Goal: Transaction & Acquisition: Purchase product/service

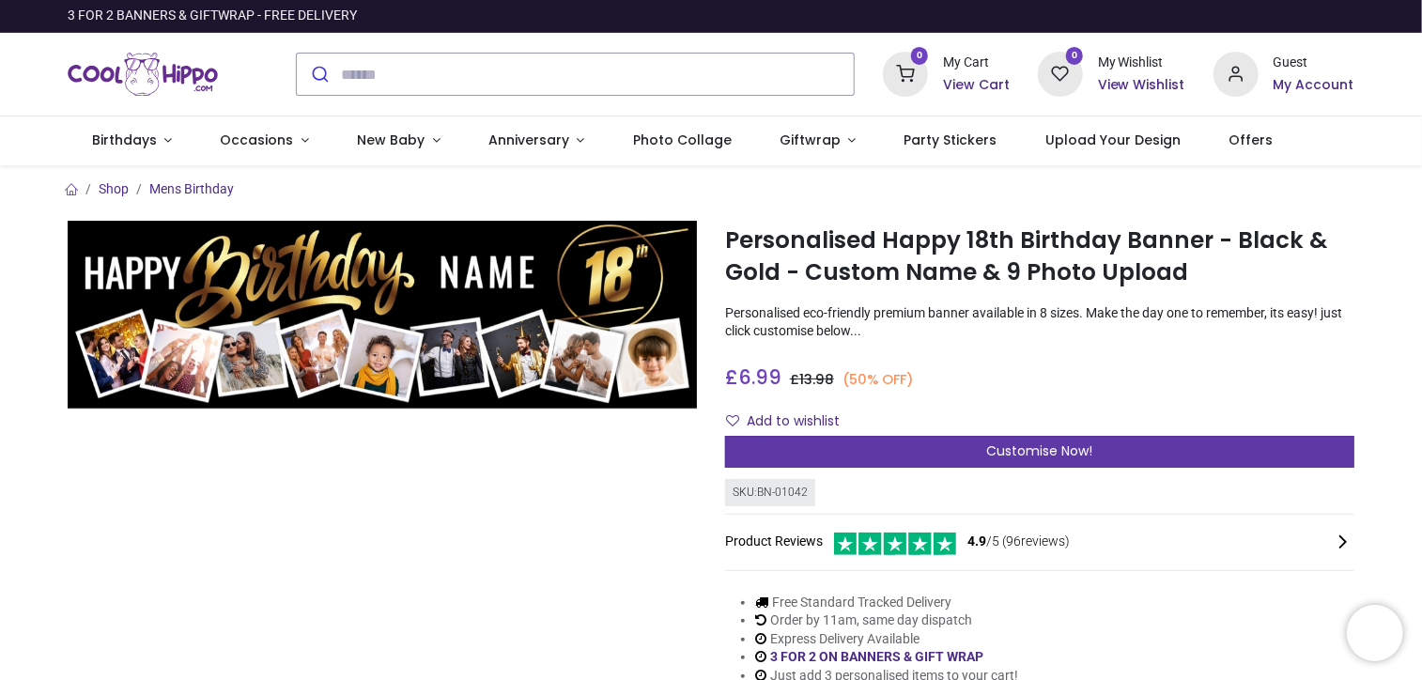
click at [1128, 457] on div "Customise Now!" at bounding box center [1039, 452] width 629 height 32
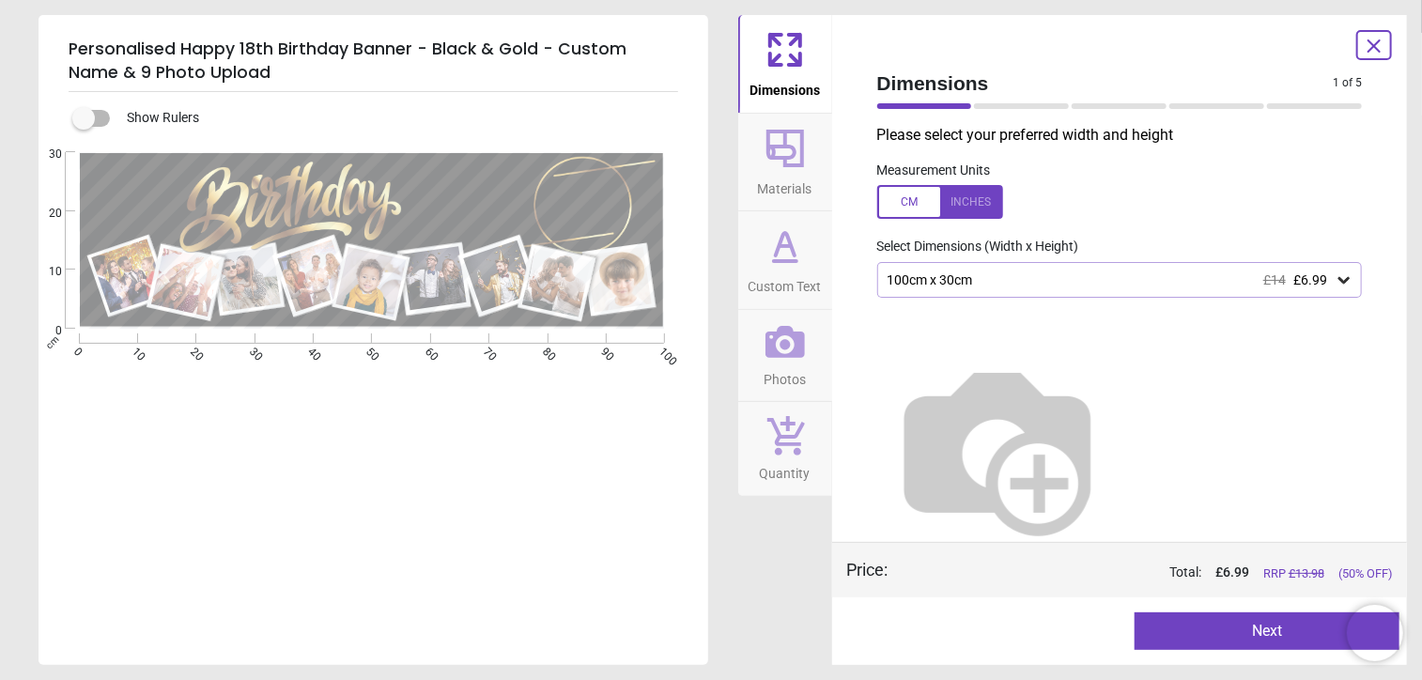
click at [1339, 283] on icon at bounding box center [1344, 280] width 11 height 7
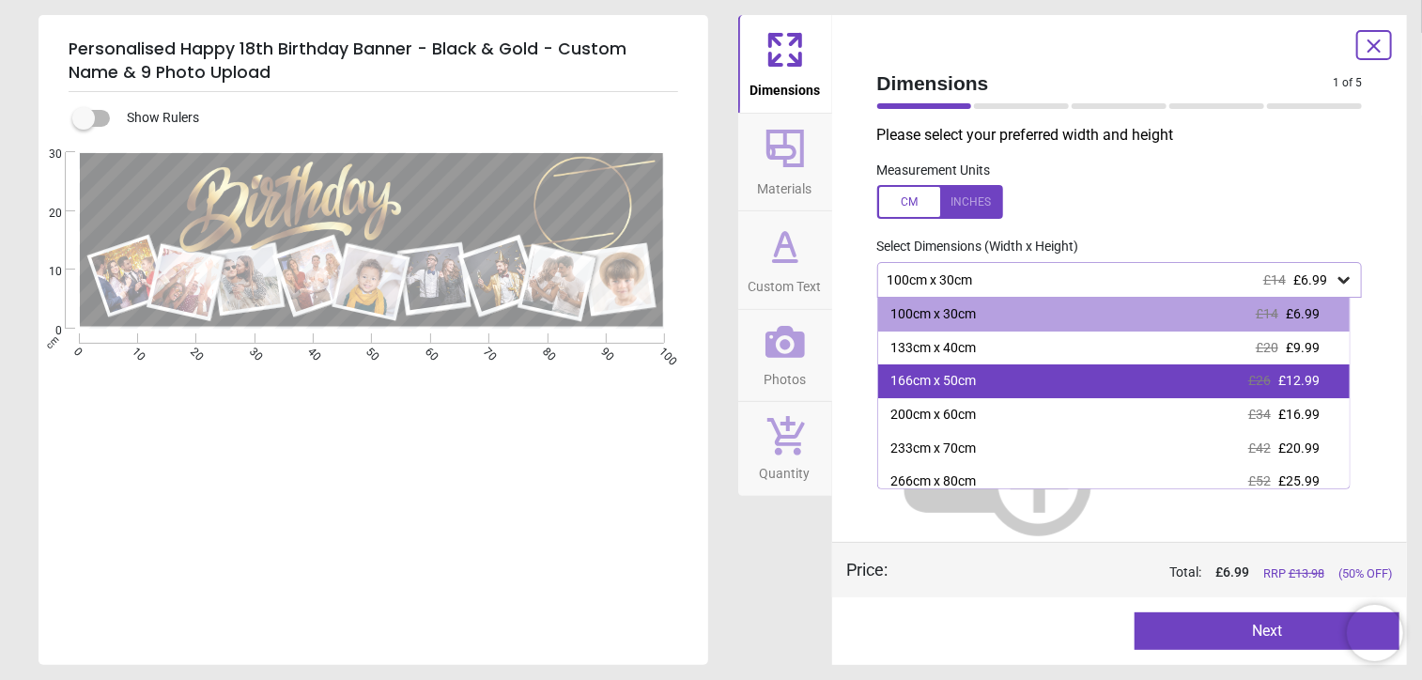
click at [955, 391] on div "166cm x 50cm" at bounding box center [933, 381] width 85 height 19
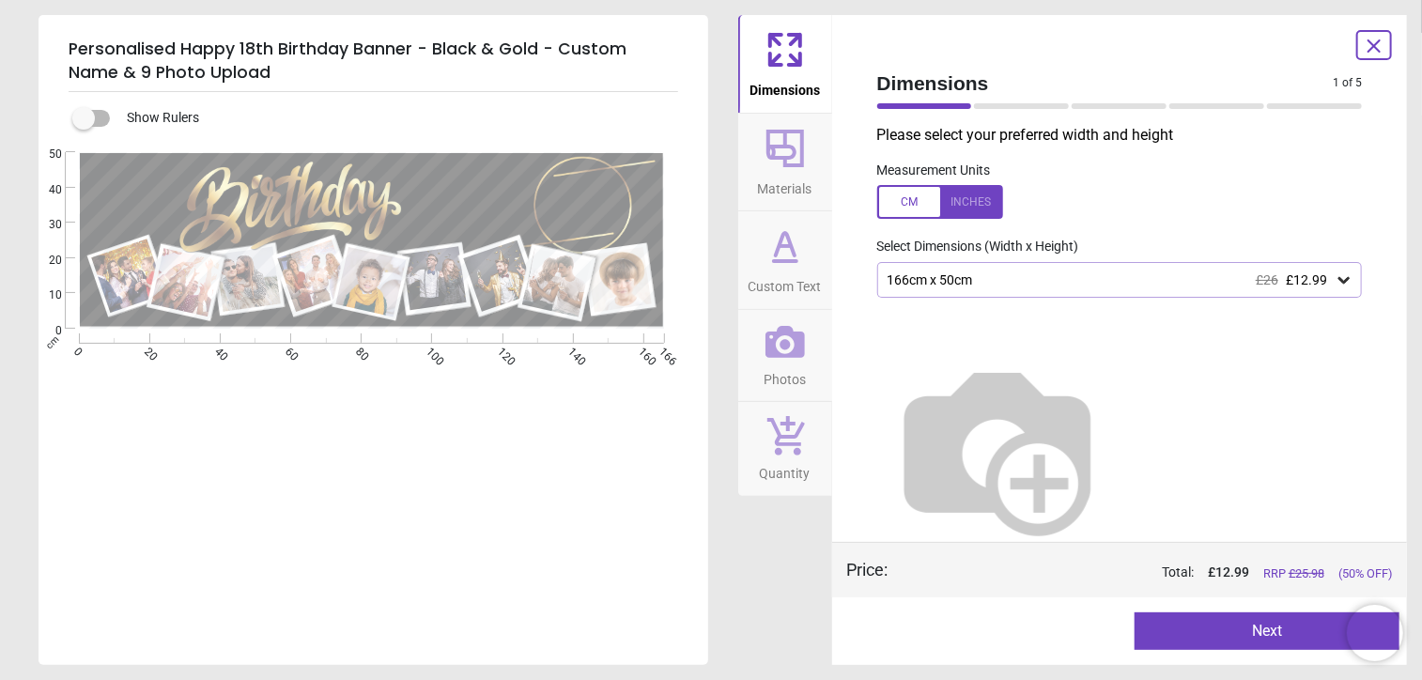
click at [968, 210] on div at bounding box center [940, 202] width 126 height 34
click at [1199, 633] on button "Next" at bounding box center [1267, 631] width 265 height 38
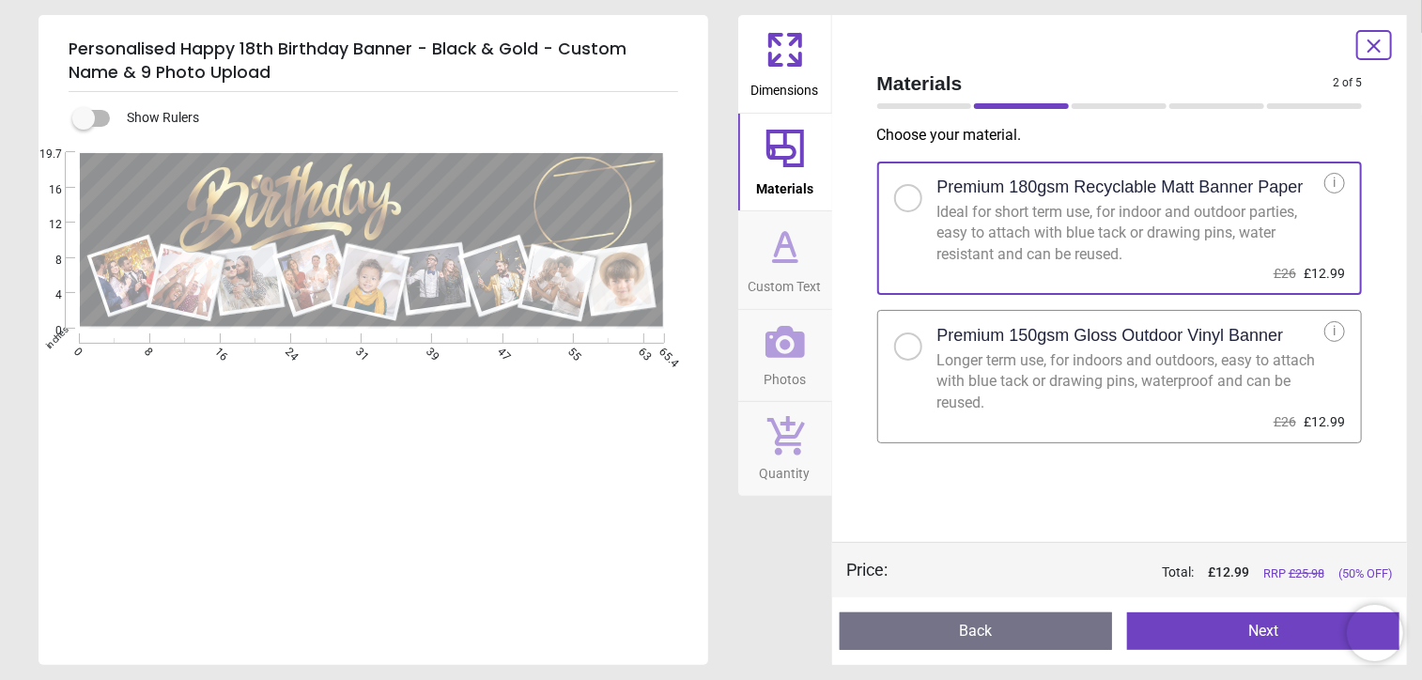
click at [1240, 626] on button "Next" at bounding box center [1263, 631] width 272 height 38
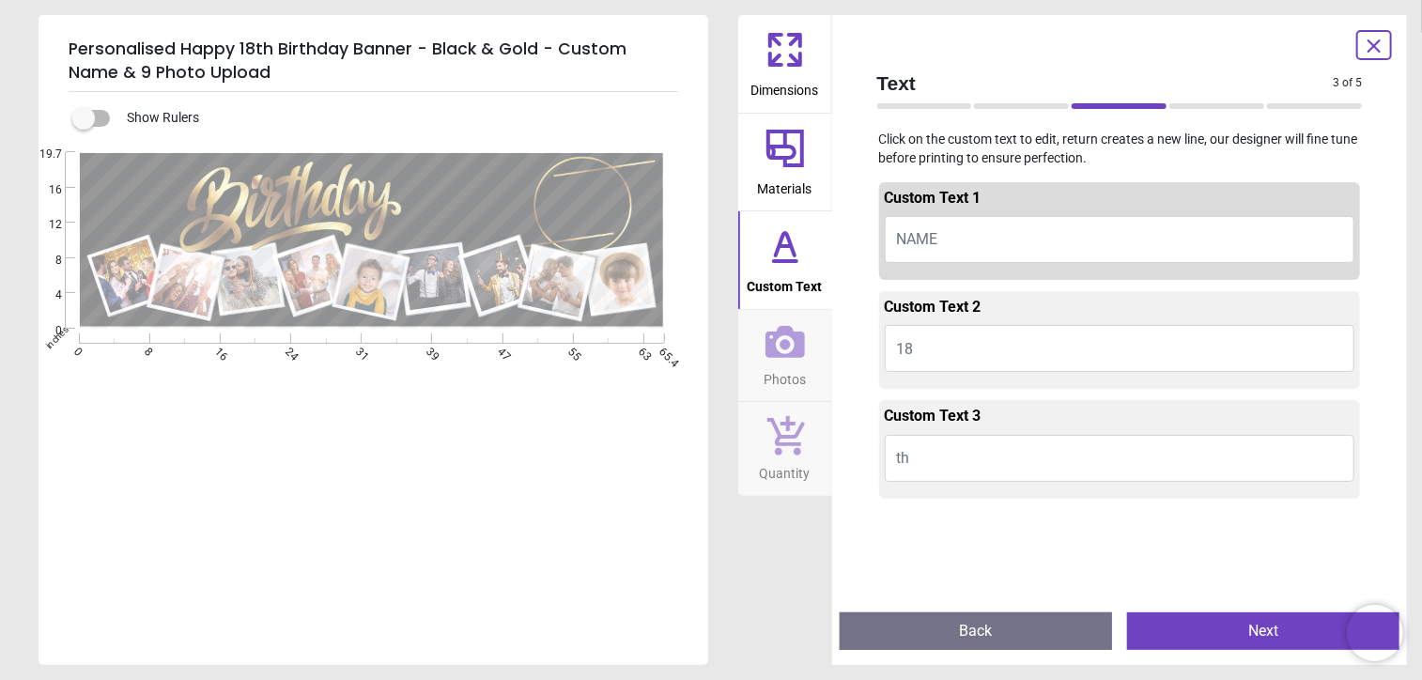
click at [958, 226] on button "NAME" at bounding box center [1120, 239] width 471 height 47
click at [949, 240] on button "NAME" at bounding box center [1120, 239] width 471 height 47
type textarea "****"
click at [913, 463] on button "th" at bounding box center [1120, 458] width 471 height 47
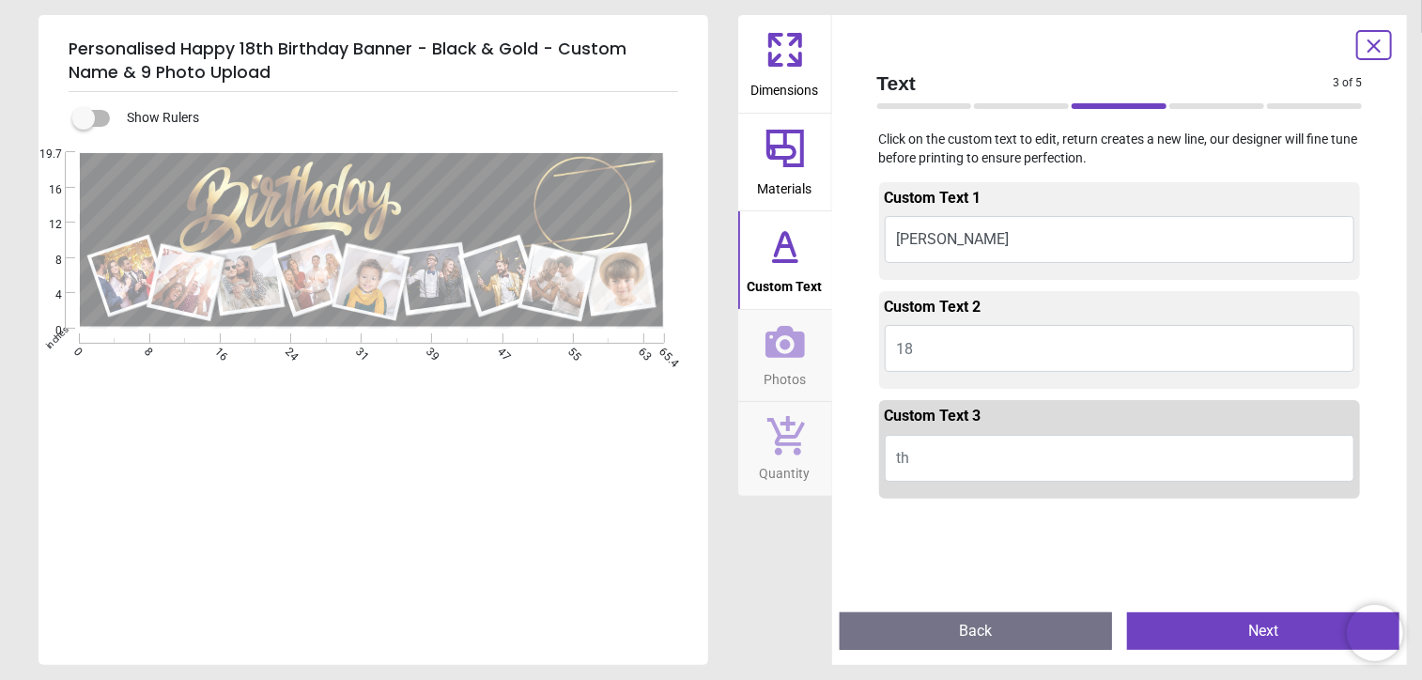
drag, startPoint x: 927, startPoint y: 457, endPoint x: 895, endPoint y: 459, distance: 32.0
click at [895, 459] on button "th" at bounding box center [1120, 458] width 471 height 47
click at [1242, 637] on button "Next" at bounding box center [1263, 631] width 272 height 38
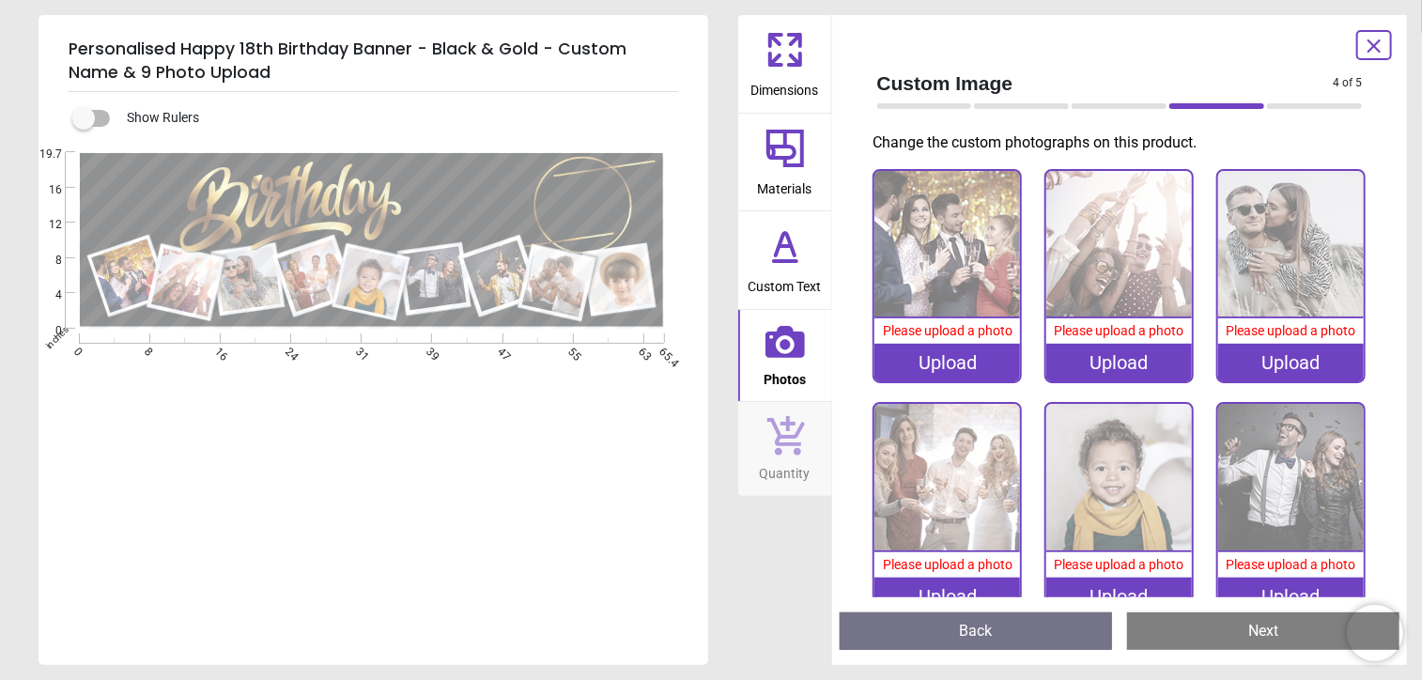
click at [935, 367] on div "Upload" at bounding box center [948, 363] width 146 height 38
click at [590, 467] on div ".cls-1 { filter: url(#drop-shadow-2); } .cls-1, .cls-2, .cls-3, .cls-4, .cls-5,…" at bounding box center [372, 356] width 666 height 408
click at [769, 548] on div "Dimensions Materials Custom Text Photos Quantity" at bounding box center [785, 340] width 94 height 650
click at [950, 361] on div "Upload" at bounding box center [948, 363] width 146 height 38
click at [442, 418] on div ".cls-1 { filter: url(#drop-shadow-2); } .cls-1, .cls-2, .cls-3, .cls-4, .cls-5,…" at bounding box center [372, 356] width 666 height 408
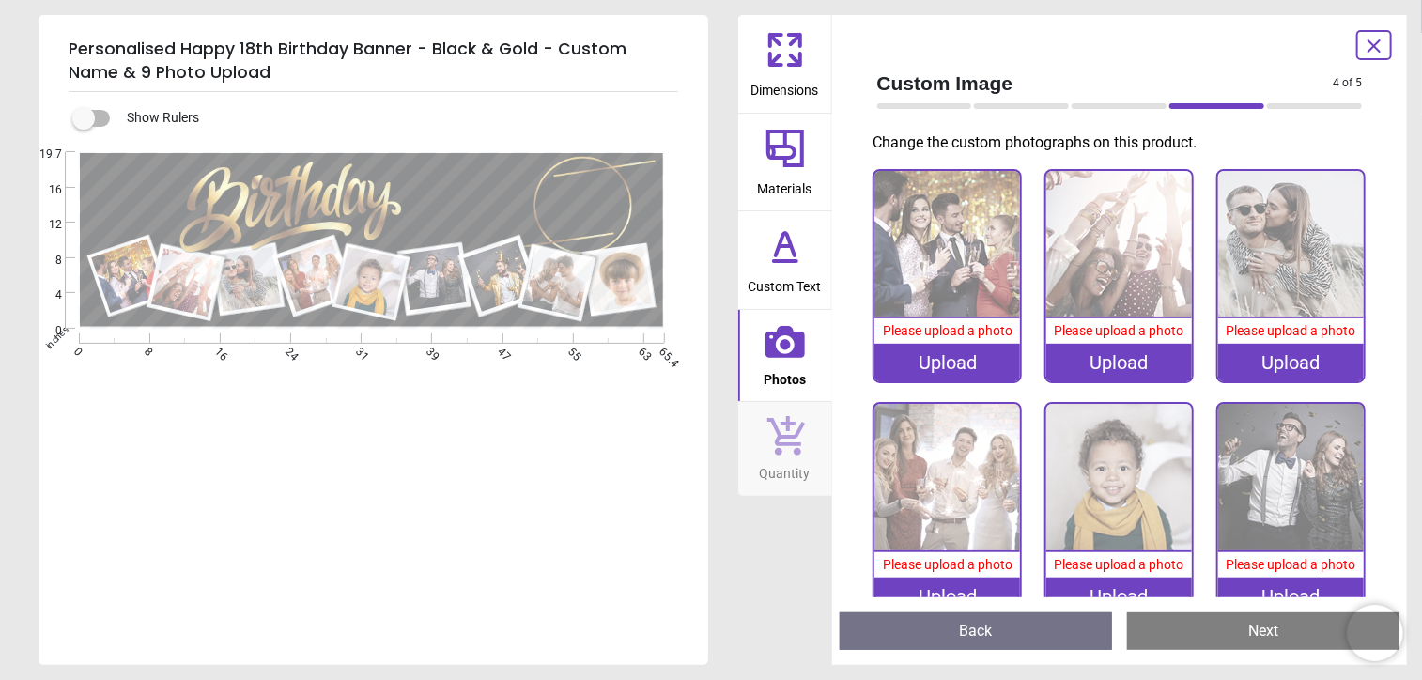
click at [1368, 45] on icon at bounding box center [1374, 46] width 23 height 23
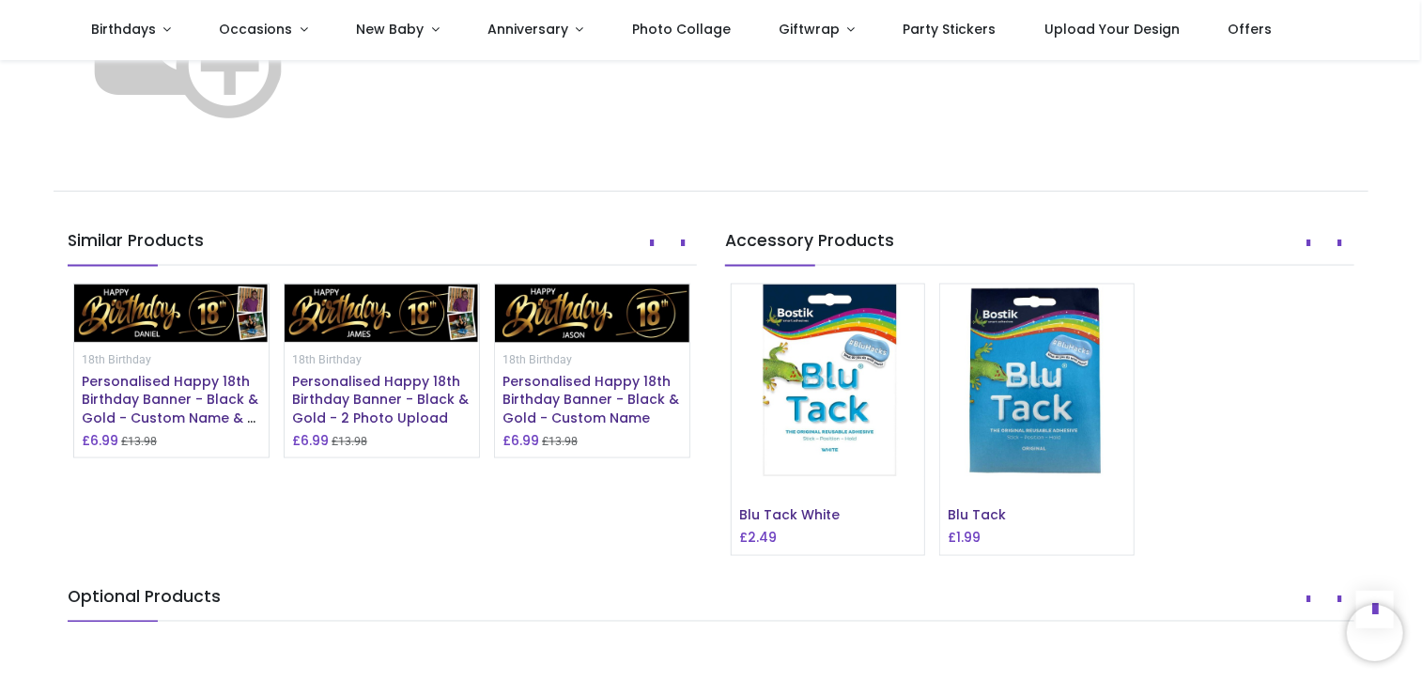
scroll to position [1503, 0]
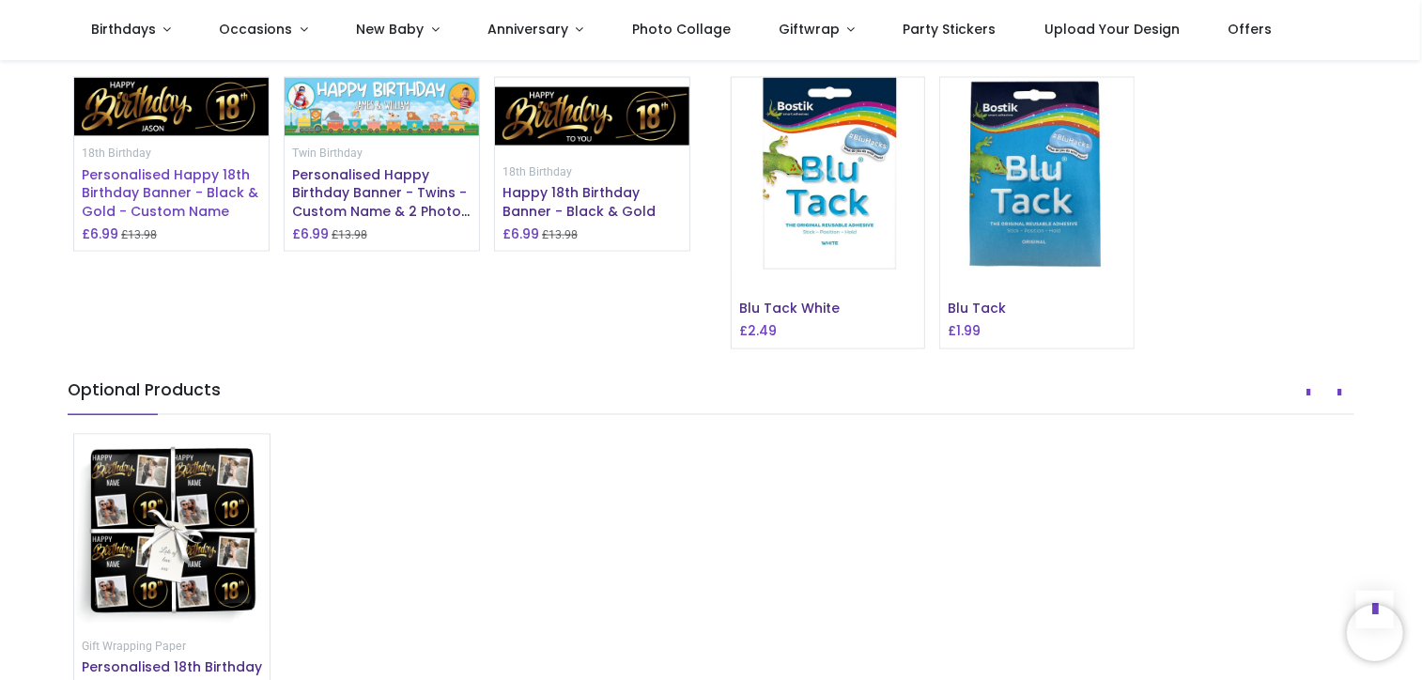
click at [128, 221] on span "Personalised Happy 18th Birthday Banner - Black & Gold - Custom Name" at bounding box center [170, 192] width 177 height 55
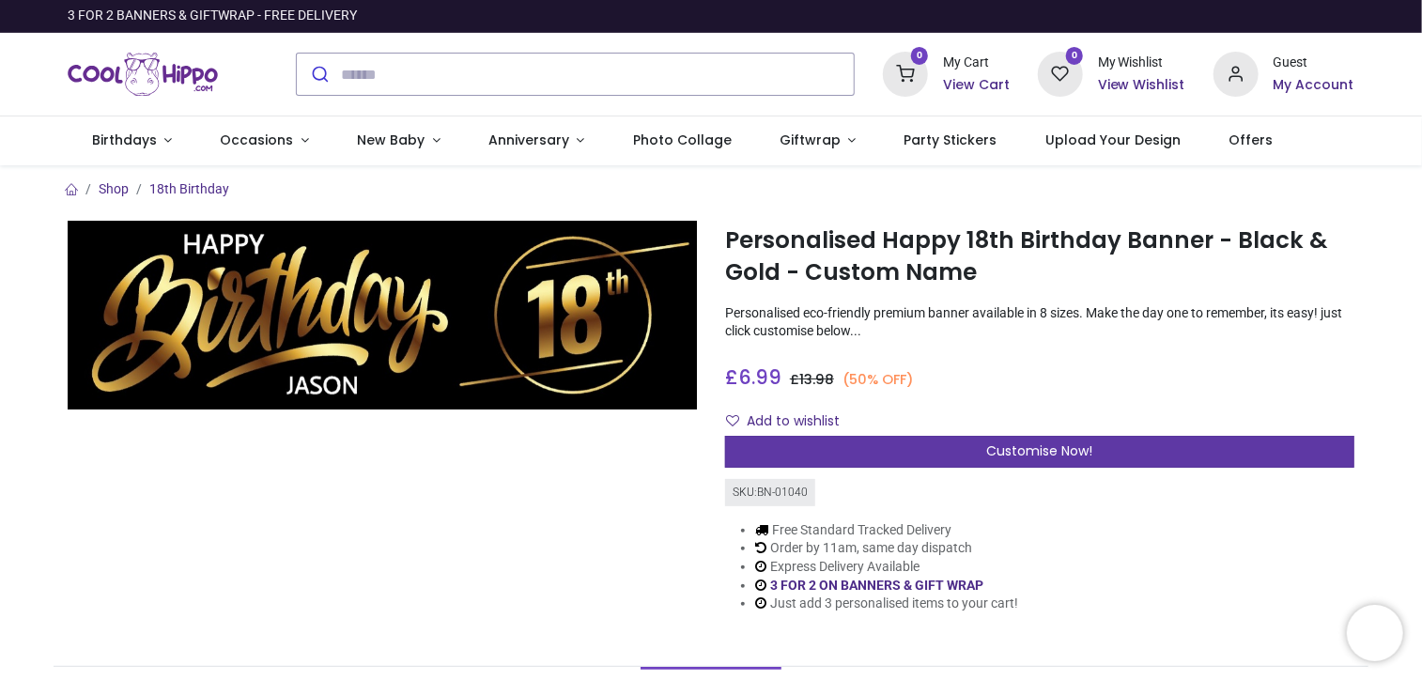
click at [1071, 452] on span "Customise Now!" at bounding box center [1039, 451] width 106 height 19
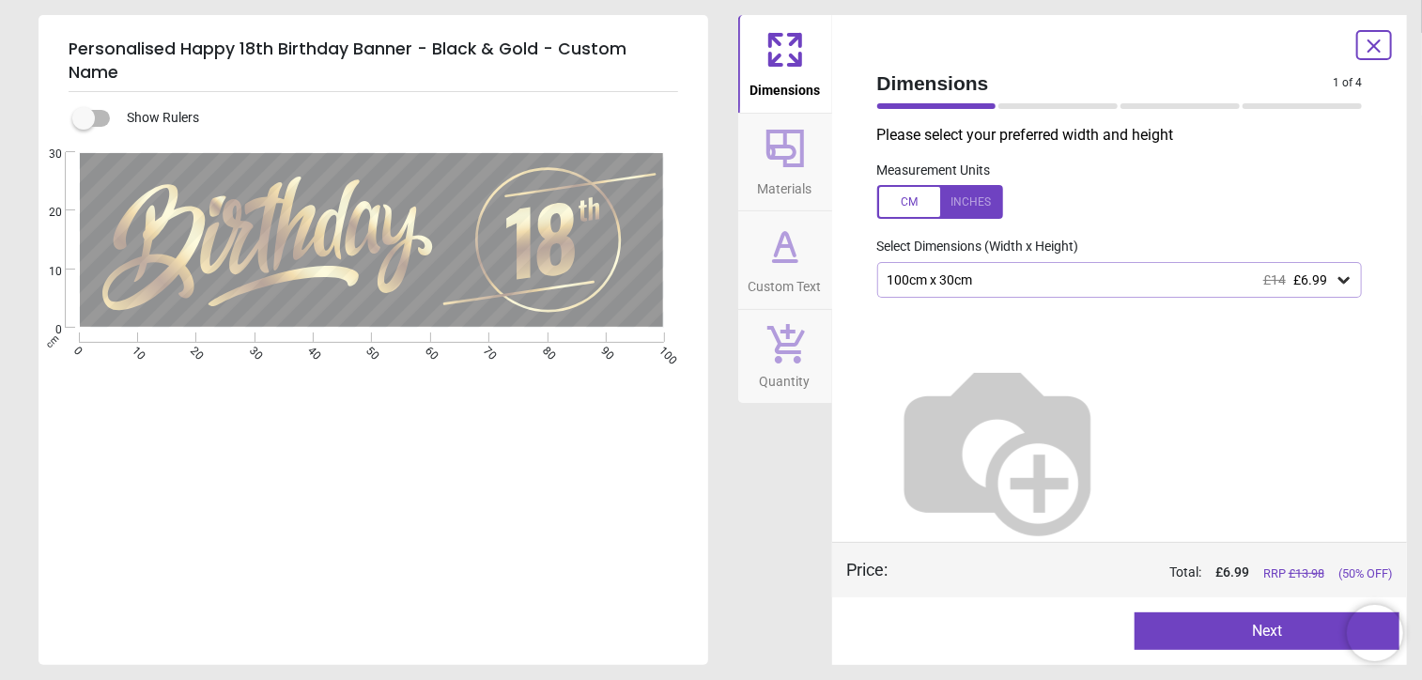
click at [1335, 277] on icon at bounding box center [1344, 280] width 19 height 19
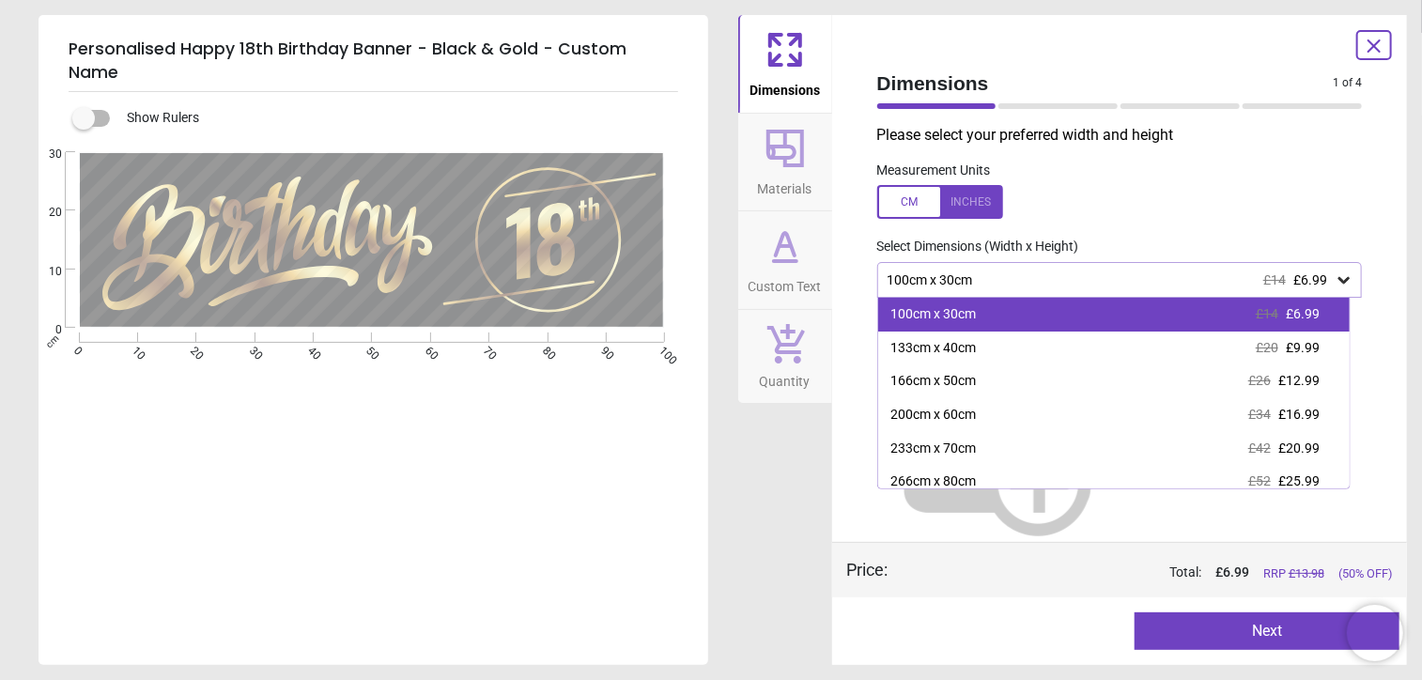
click at [978, 318] on div "100cm x 30cm £14 £6.99" at bounding box center [1114, 315] width 472 height 34
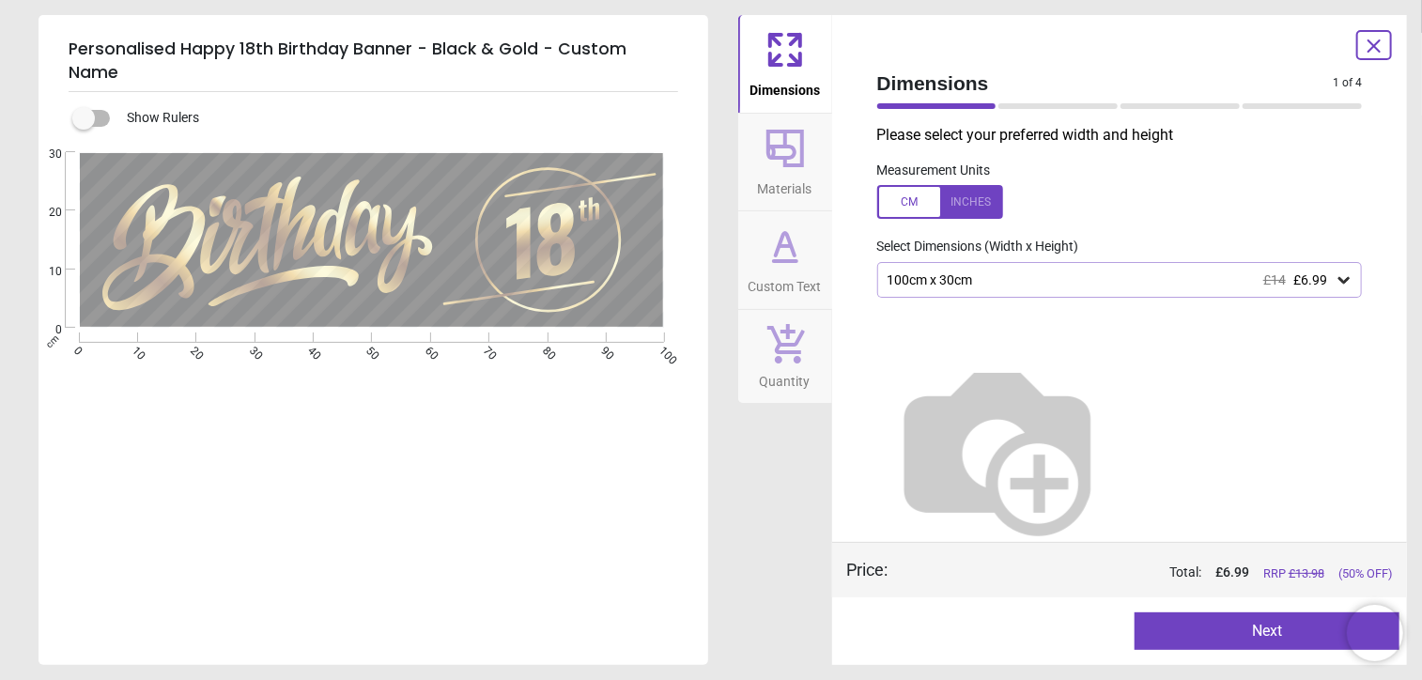
click at [968, 203] on div at bounding box center [940, 202] width 126 height 34
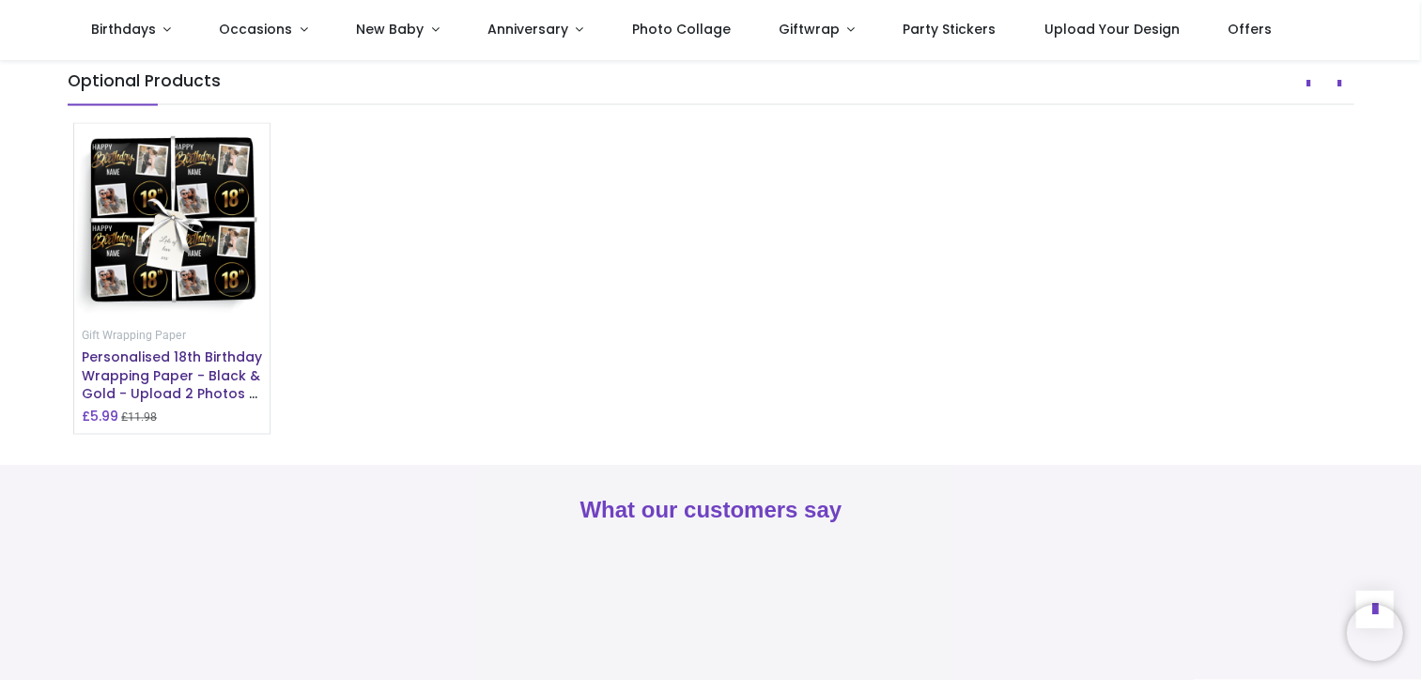
scroll to position [1597, 0]
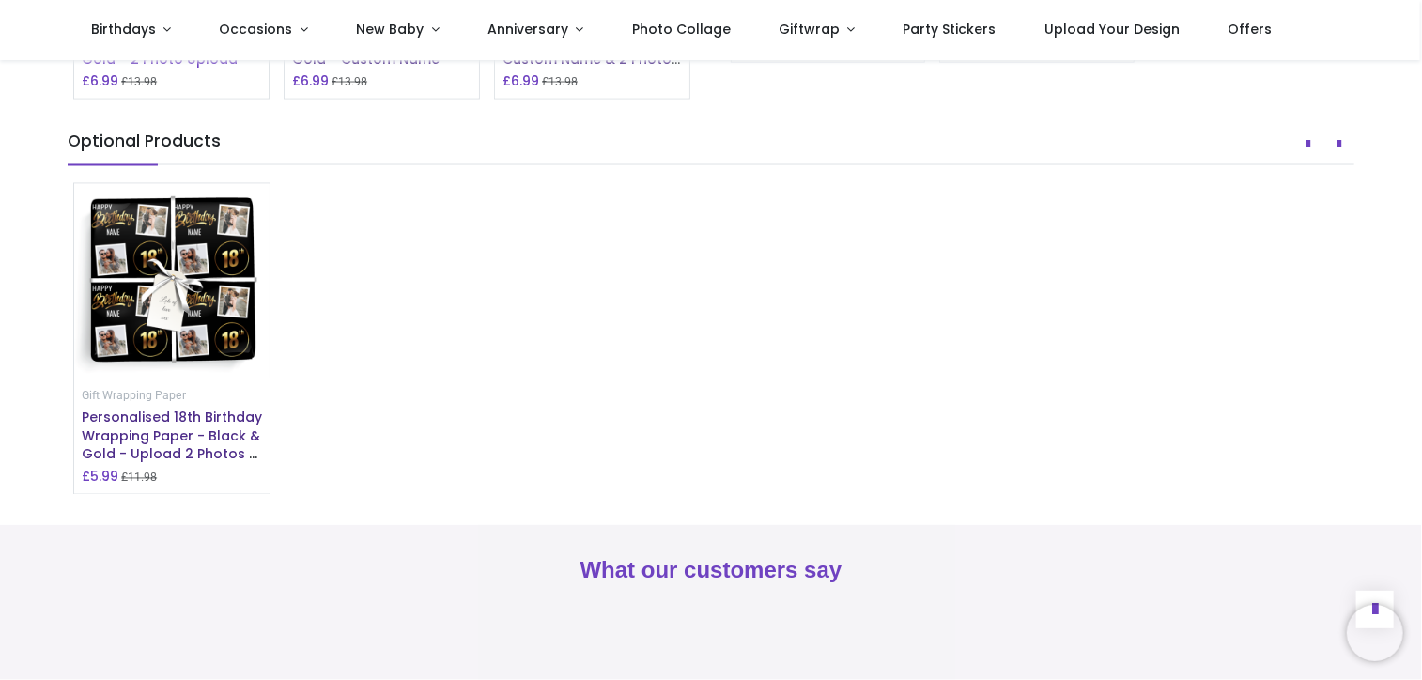
click at [151, 69] on span "Personalised Happy 18th Birthday Banner - Black & Gold - 2 Photo Upload" at bounding box center [170, 40] width 177 height 55
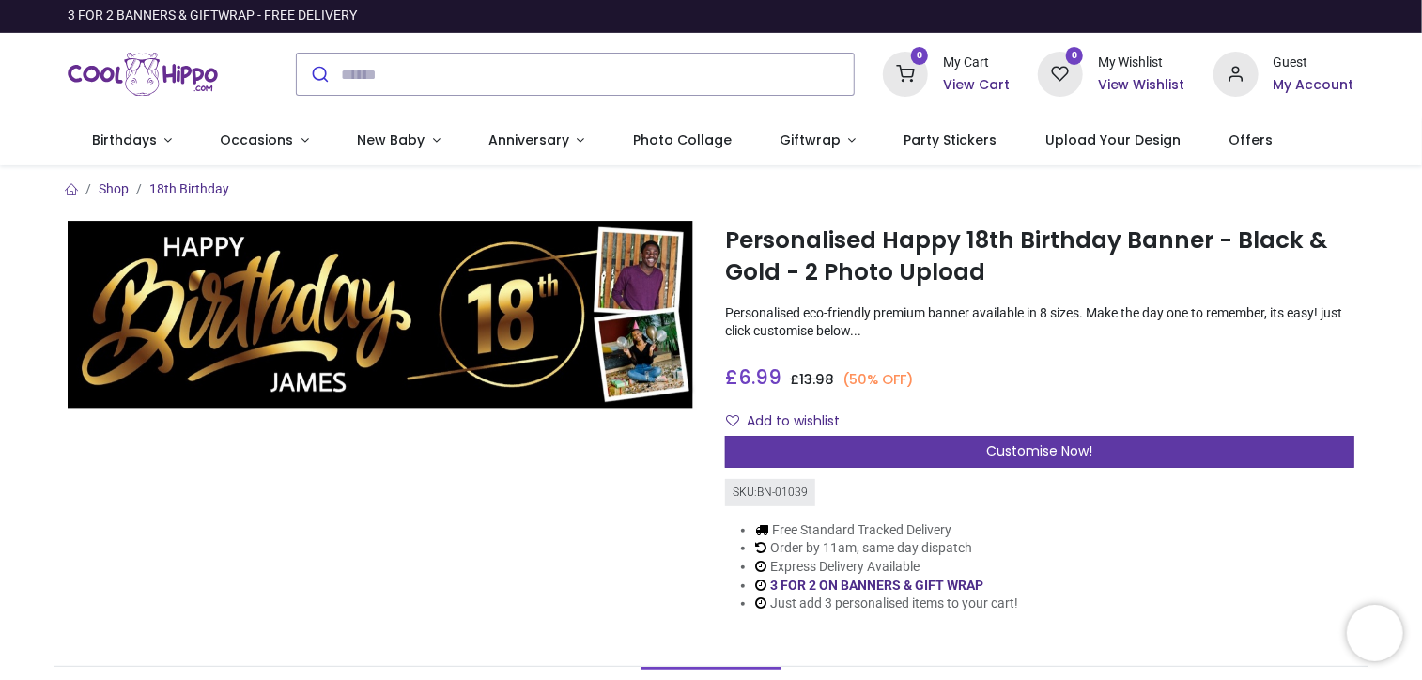
click at [1080, 458] on span "Customise Now!" at bounding box center [1039, 451] width 106 height 19
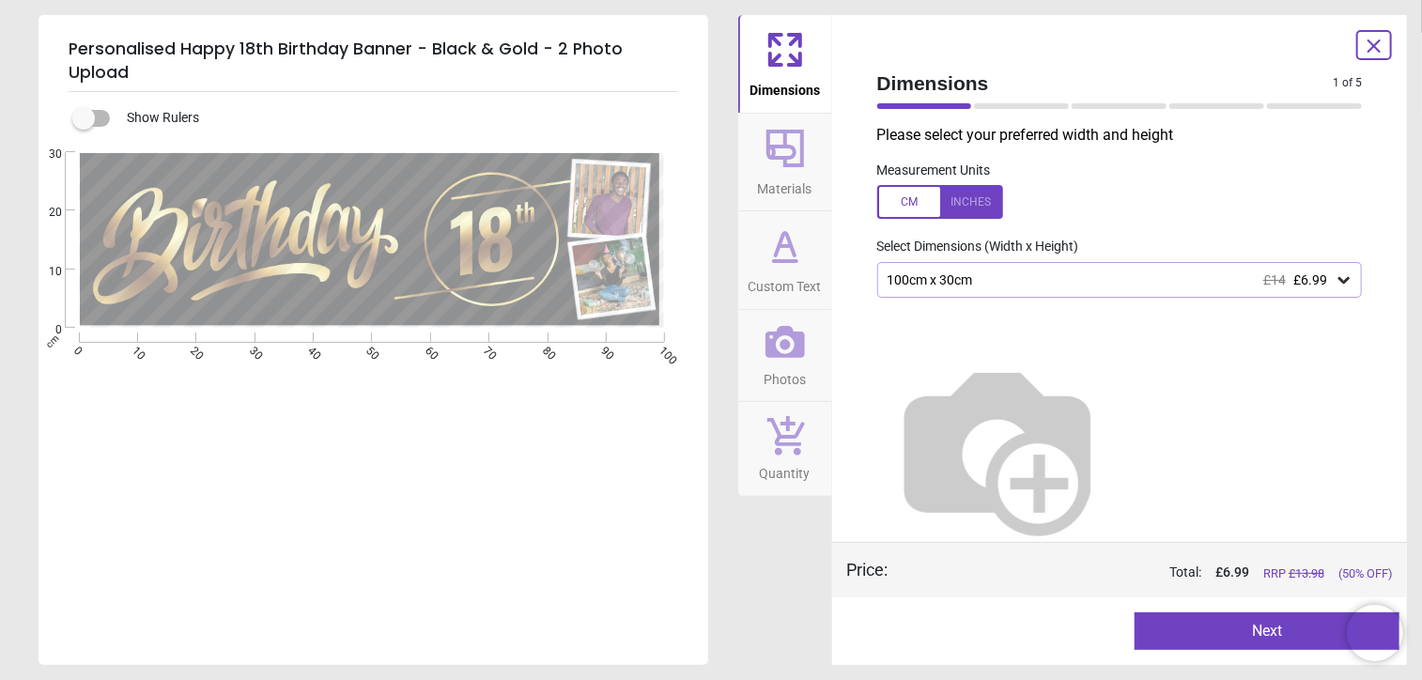
click at [909, 202] on div at bounding box center [940, 202] width 126 height 34
click at [1268, 642] on button "Next" at bounding box center [1267, 631] width 265 height 38
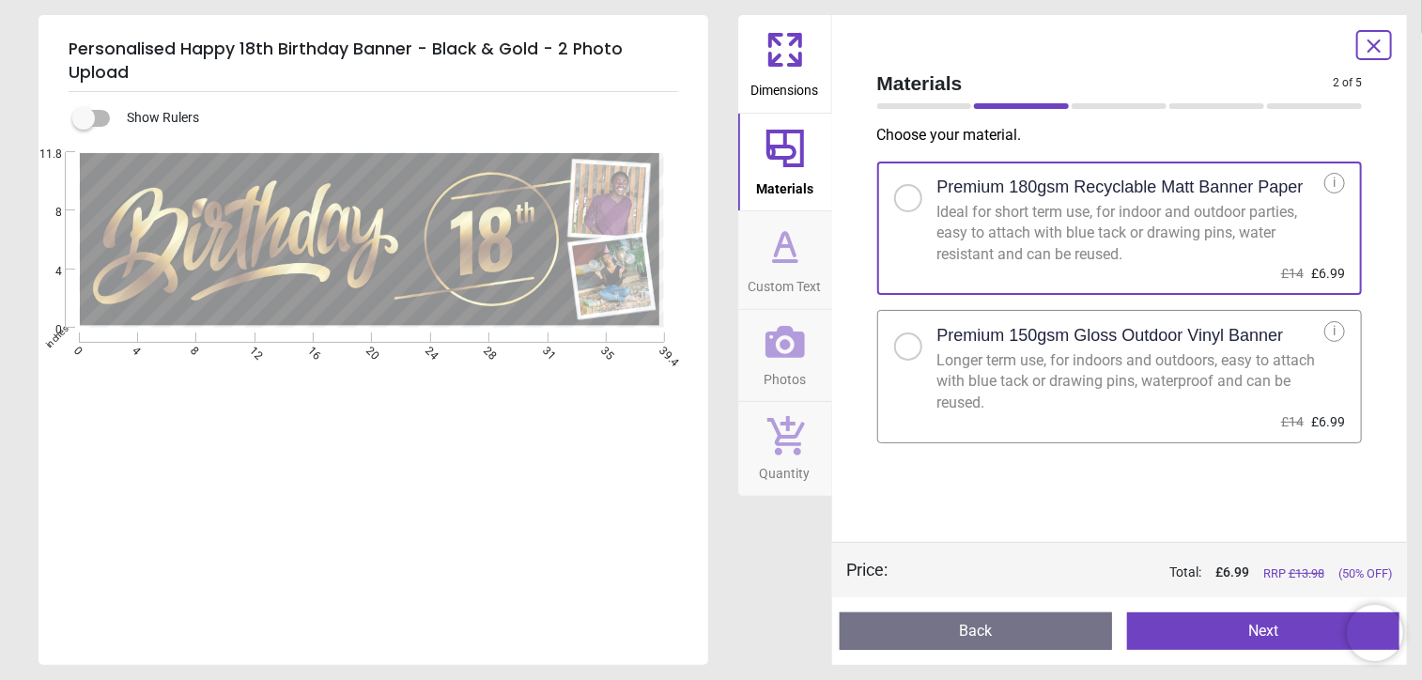
click at [1262, 628] on button "Next" at bounding box center [1263, 631] width 272 height 38
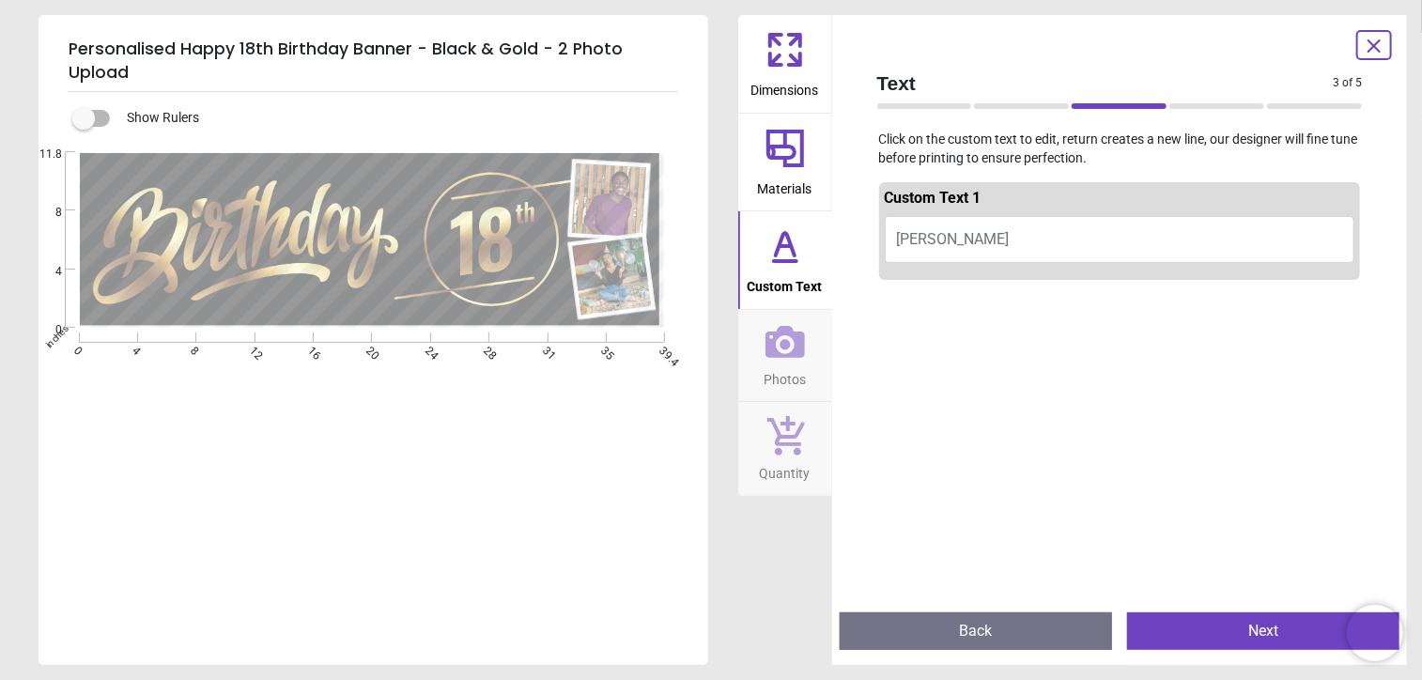
drag, startPoint x: 346, startPoint y: 280, endPoint x: 262, endPoint y: 281, distance: 83.6
click at [262, 290] on textarea at bounding box center [304, 302] width 164 height 24
type textarea "****"
click at [1247, 616] on button "Next" at bounding box center [1263, 631] width 272 height 38
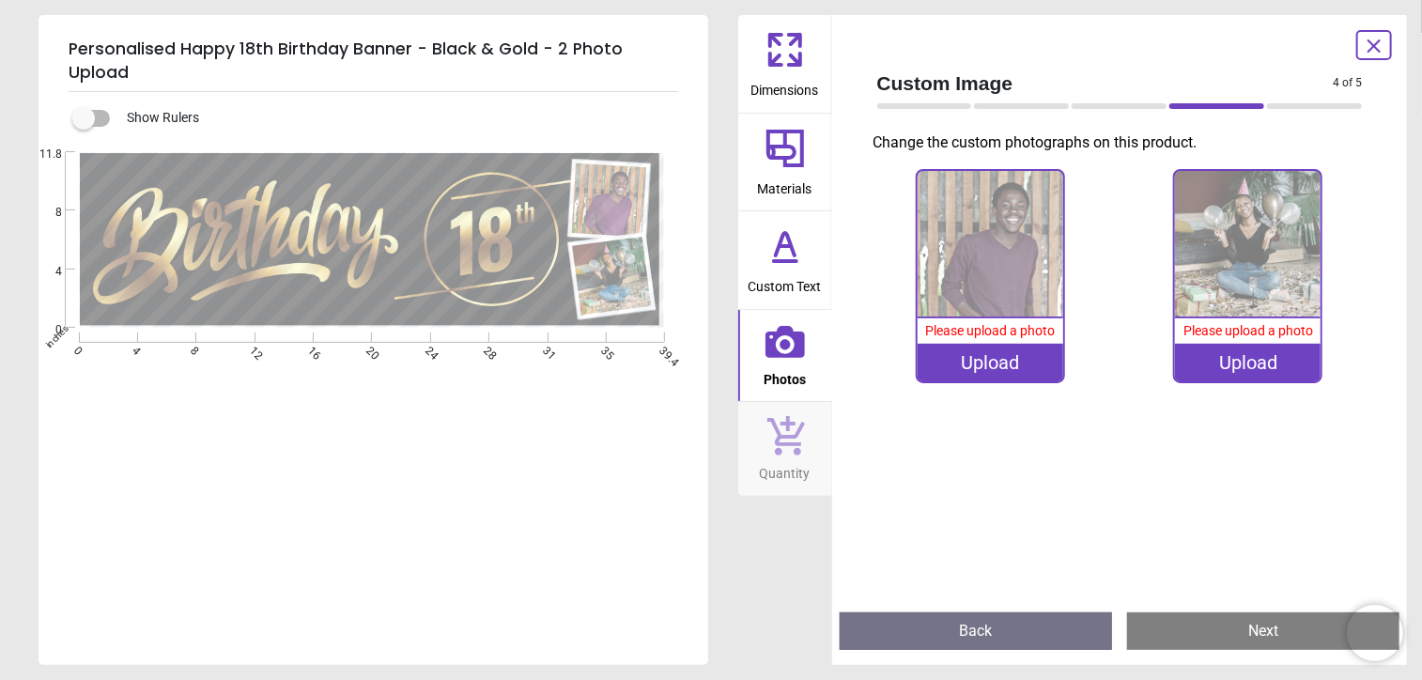
click at [1247, 628] on button "Next" at bounding box center [1263, 631] width 272 height 38
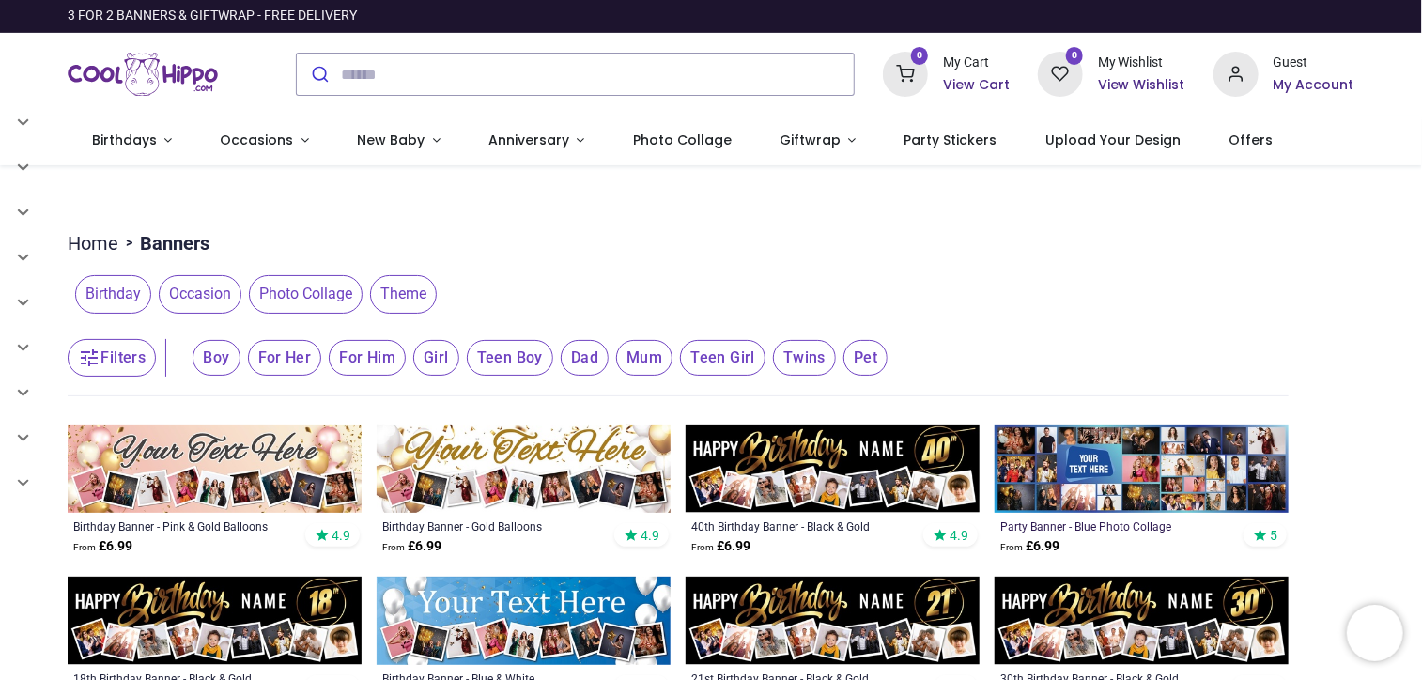
click at [1118, 522] on div "Party Banner - Blue Photo Collage" at bounding box center [1113, 526] width 226 height 15
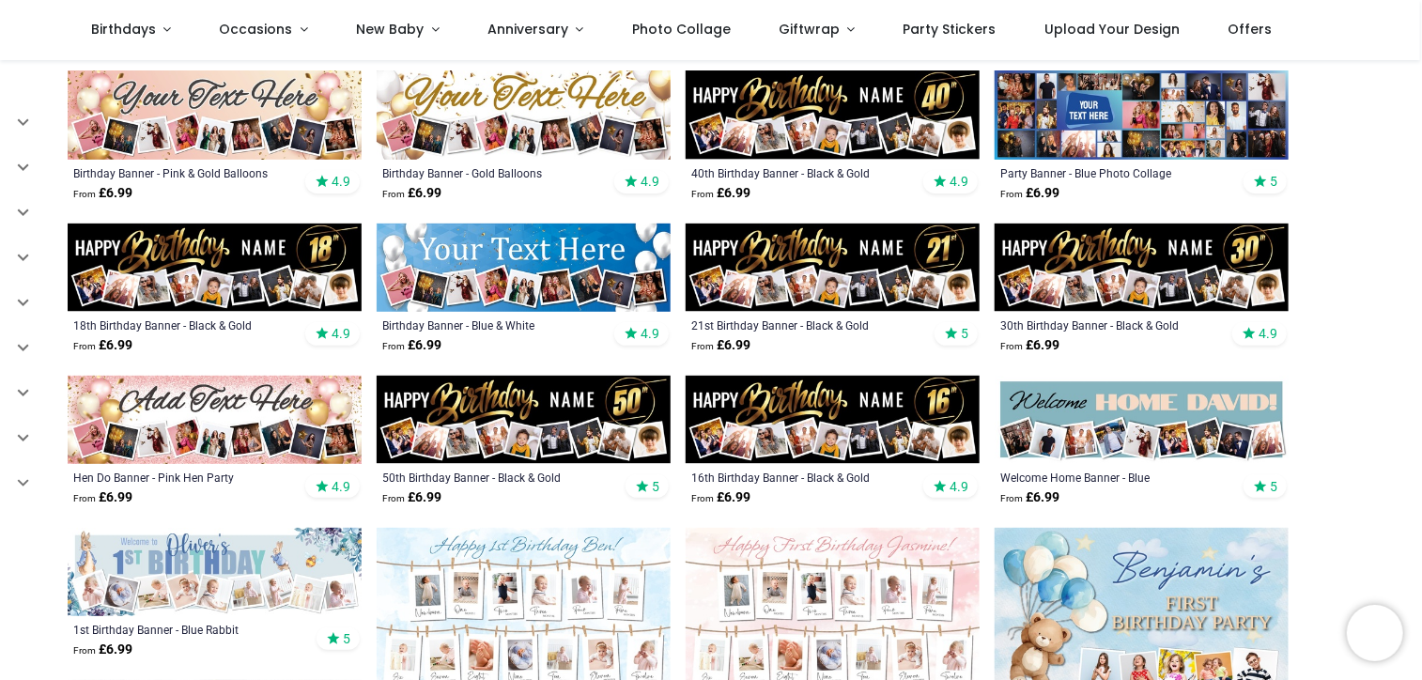
scroll to position [282, 0]
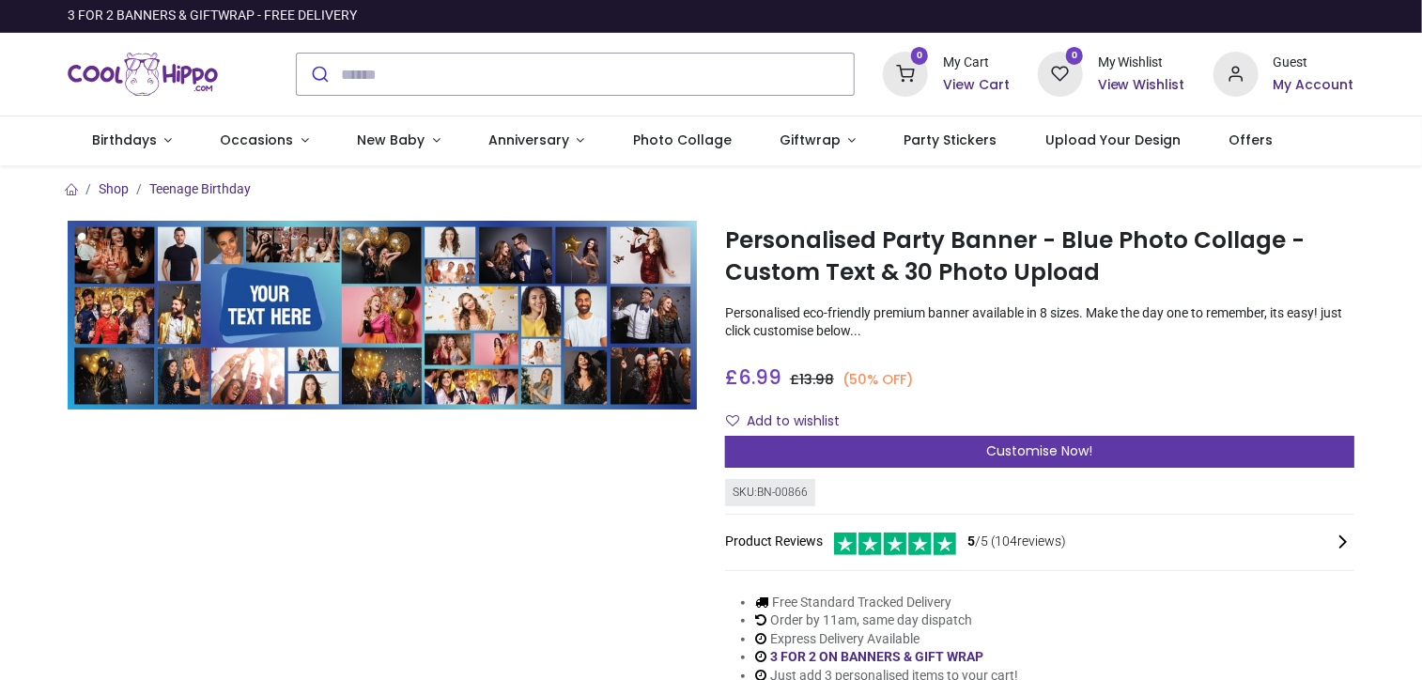
click at [1063, 457] on span "Customise Now!" at bounding box center [1039, 451] width 106 height 19
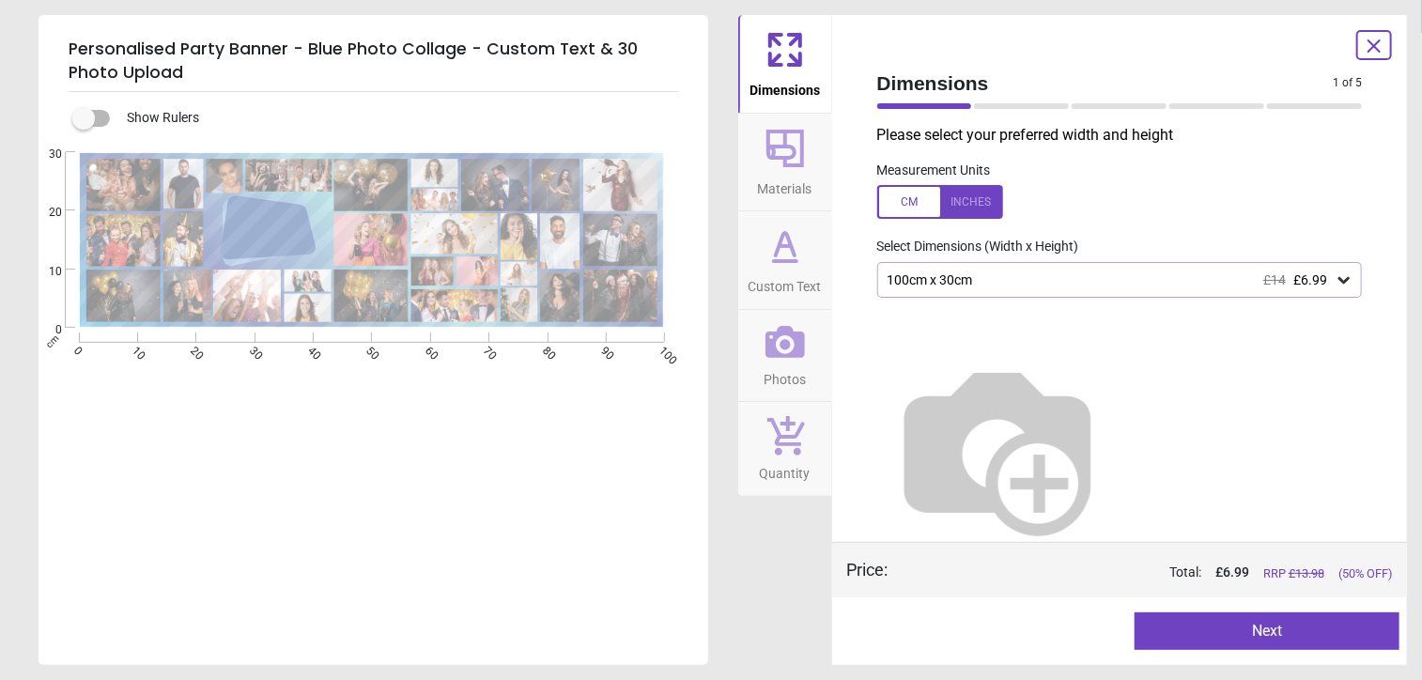
click at [1339, 281] on icon at bounding box center [1344, 280] width 11 height 7
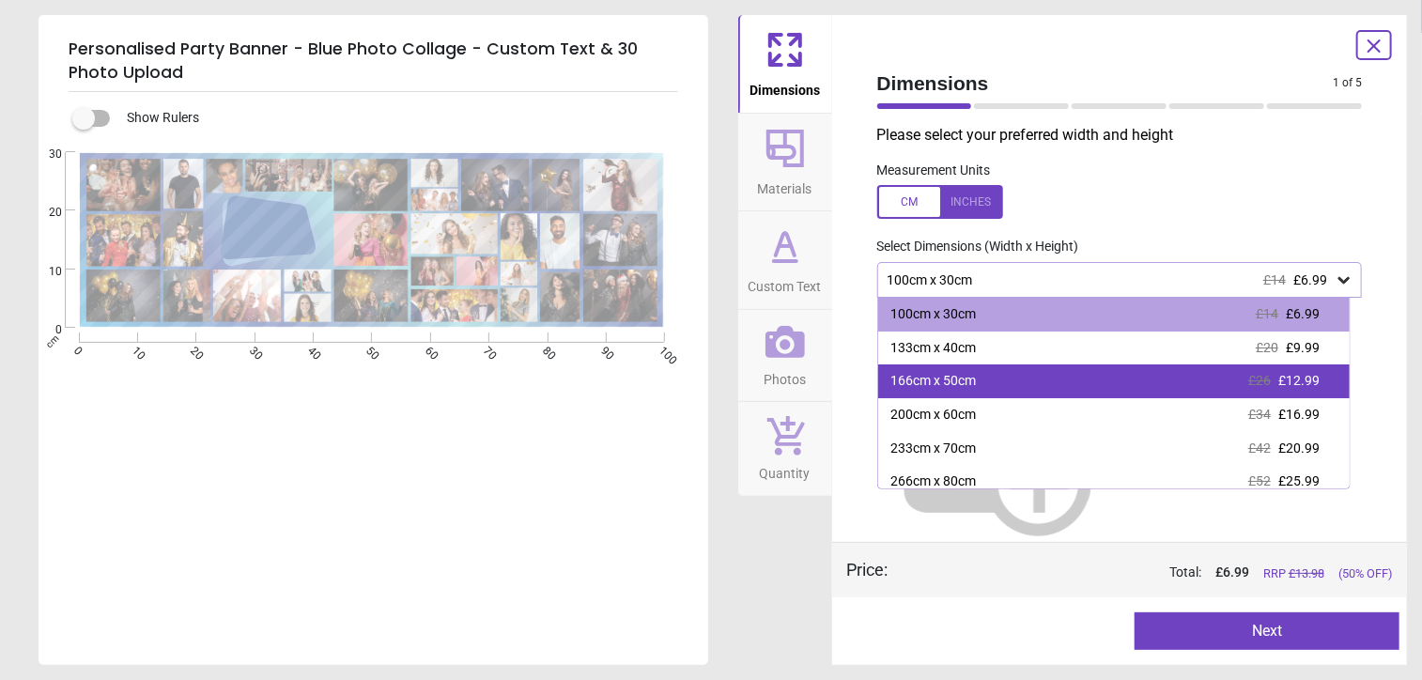
click at [962, 380] on div "166cm x 50cm" at bounding box center [933, 381] width 85 height 19
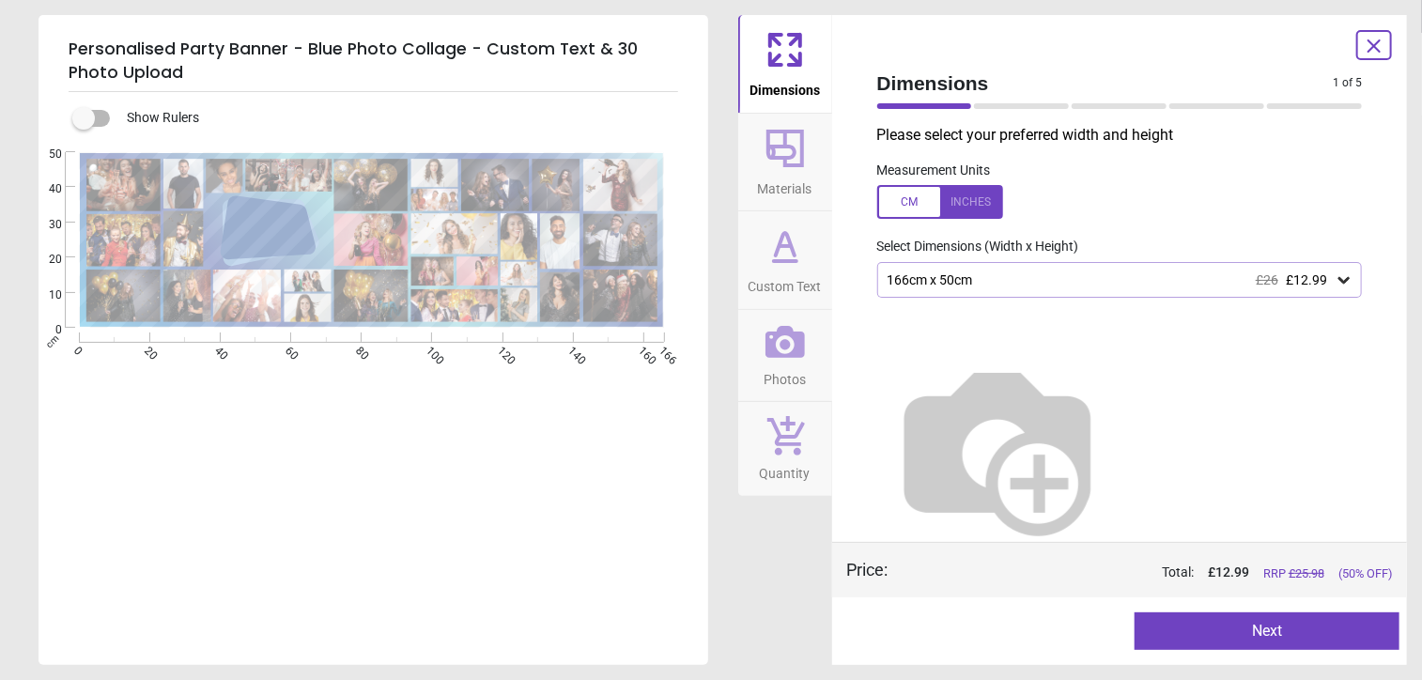
click at [1262, 638] on button "Next" at bounding box center [1267, 631] width 265 height 38
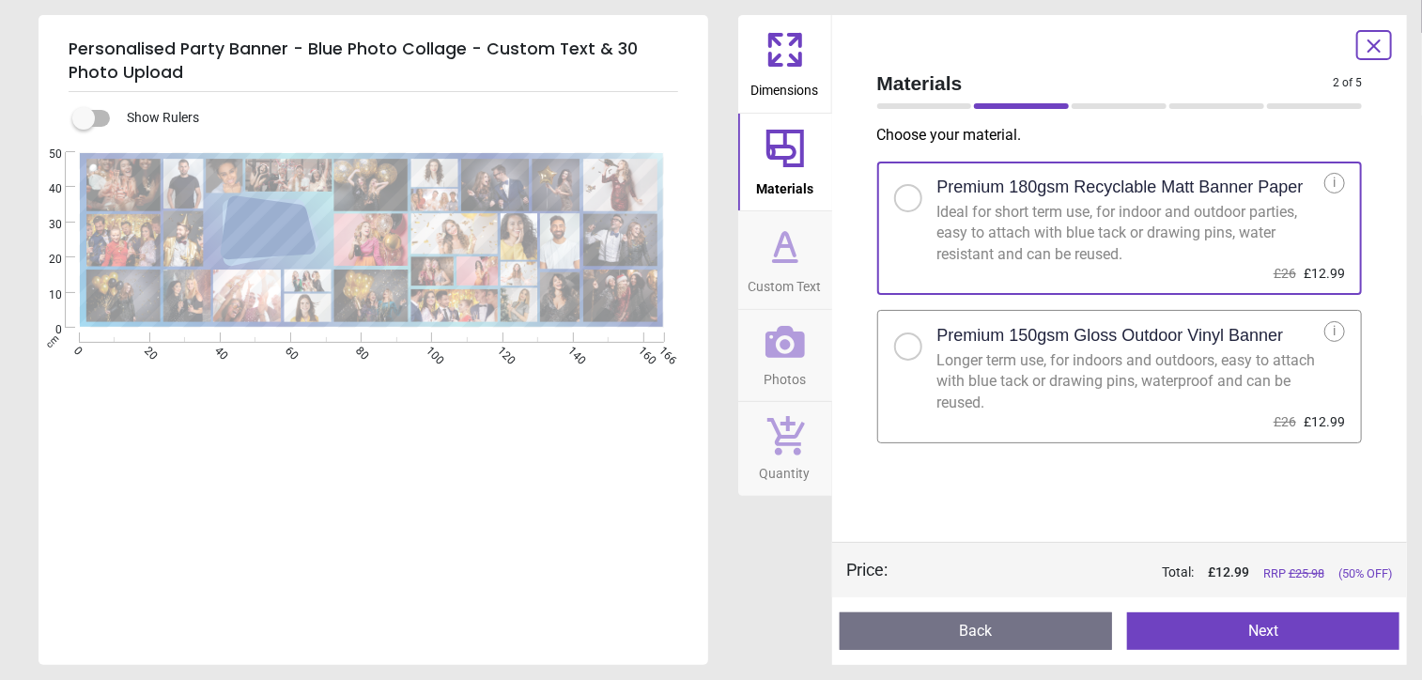
click at [1263, 619] on button "Next" at bounding box center [1263, 631] width 272 height 38
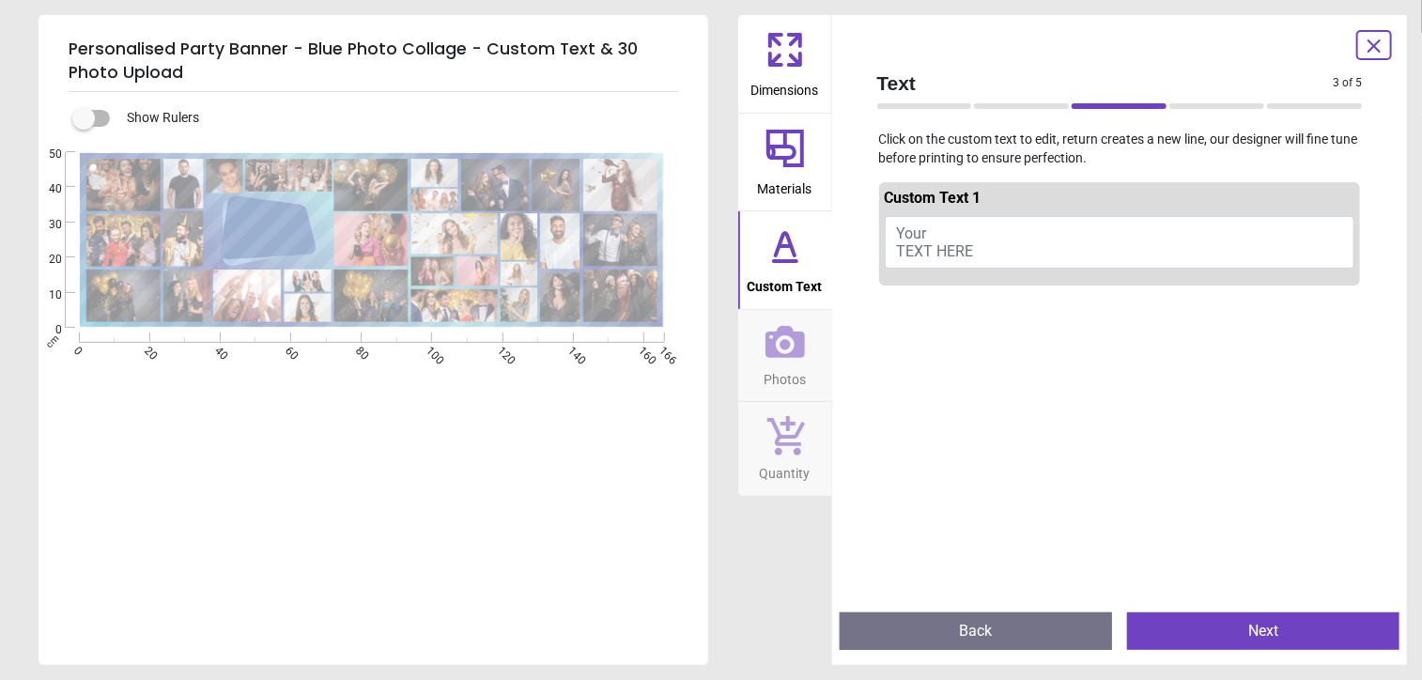
click at [235, 226] on textarea at bounding box center [267, 231] width 84 height 21
type textarea "**********"
click at [1269, 637] on button "Next" at bounding box center [1263, 631] width 272 height 38
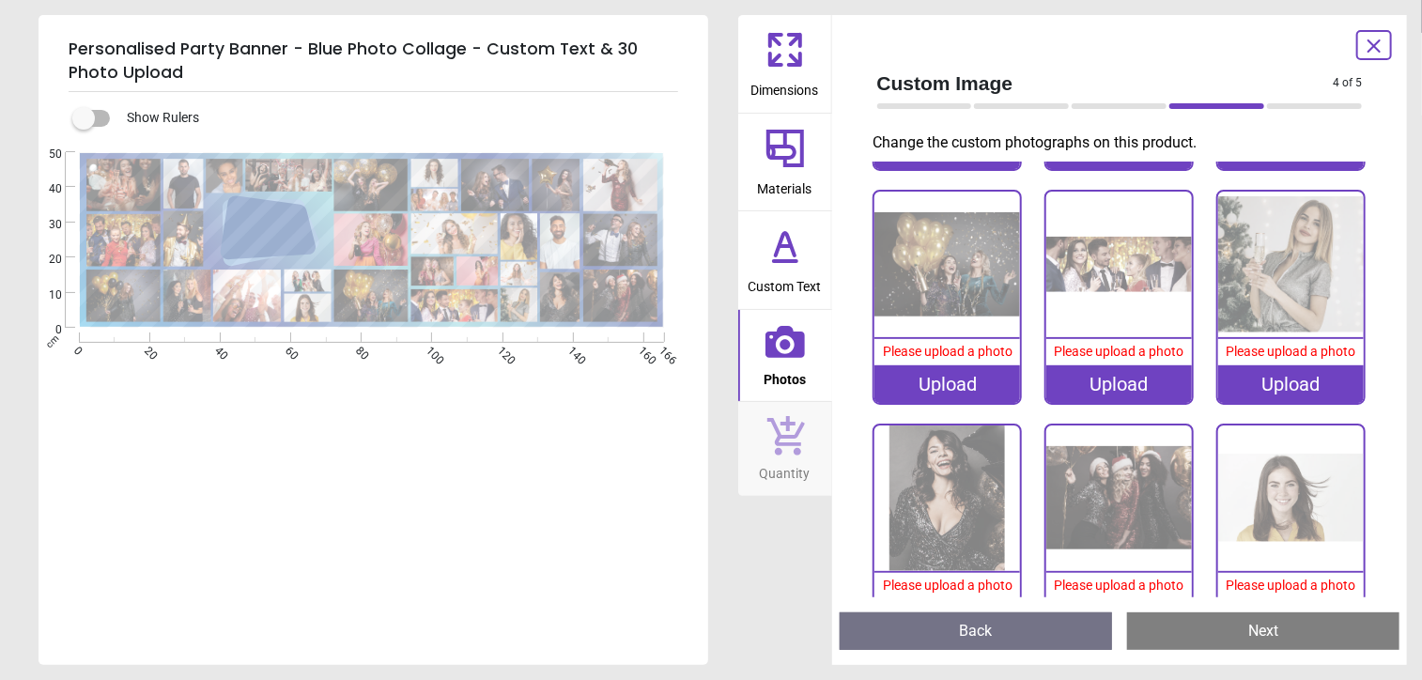
scroll to position [1875, 0]
